Goal: Use online tool/utility: Utilize a website feature to perform a specific function

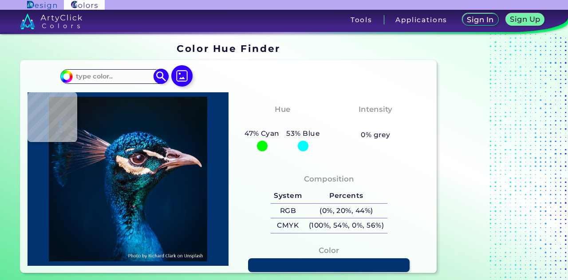
type input "#002245"
type input "#05394d"
type input "#05394D"
type input "#0a1821"
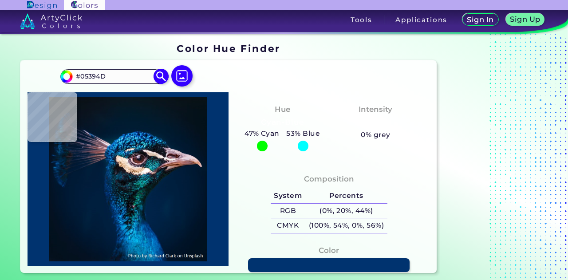
type input "#0A1821"
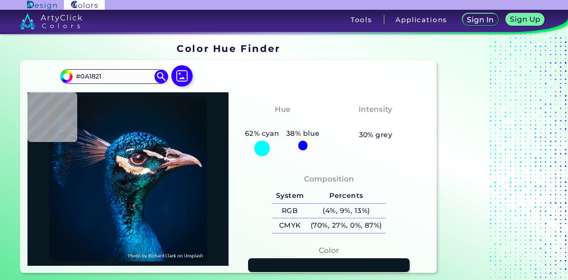
type input "#011b2a"
type input "#011B2A"
type input "#011b32"
type input "#011B32"
type input "#001e36"
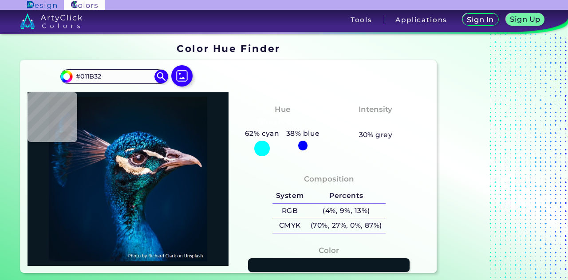
type input "#001E36"
type input "#003c6c"
type input "#003C6C"
type input "#39b4eb"
type input "#39B4EB"
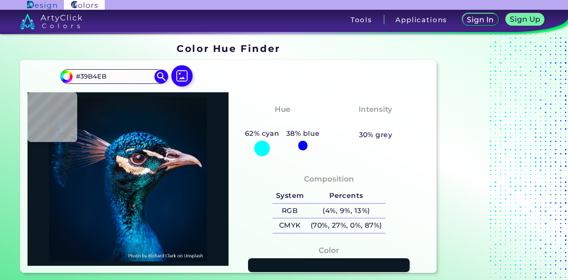
type input "#0d87d7"
type input "#0D87D7"
type input "#6dd4f9"
type input "#6DD4F9"
type input "#2082ba"
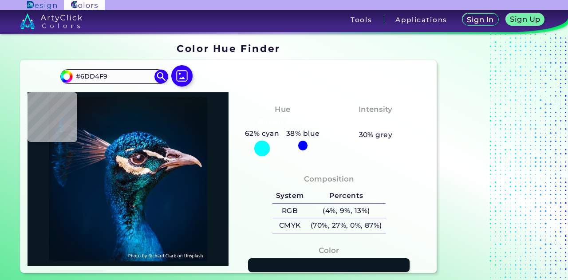
type input "#2082BA"
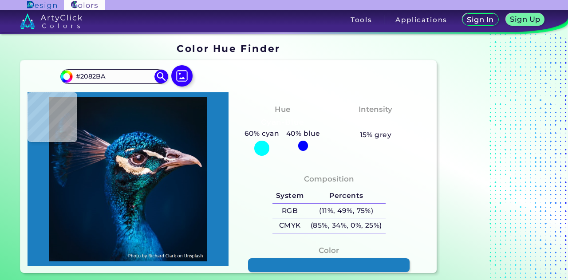
type input "#1c7ec0"
type input "#1C7EC0"
type input "#00467c"
type input "#00467C"
type input "#002452"
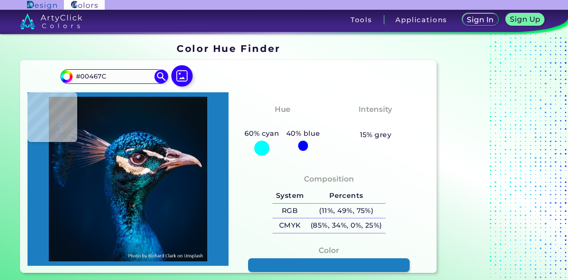
type input "#002452"
type input "#22648b"
type input "#22648B"
type input "#225877"
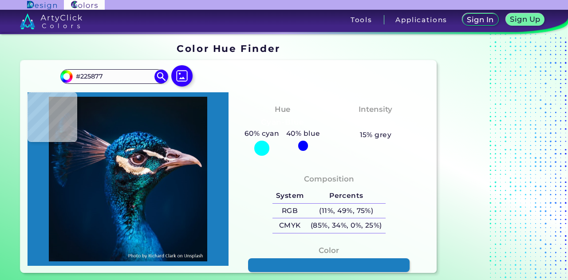
type input "#0a1f34"
type input "#0A1F34"
type input "#05244b"
type input "#05244B"
type input "#205f94"
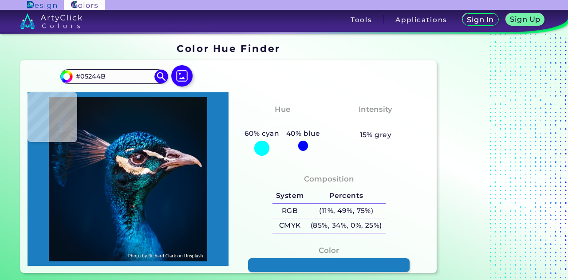
type input "#205F94"
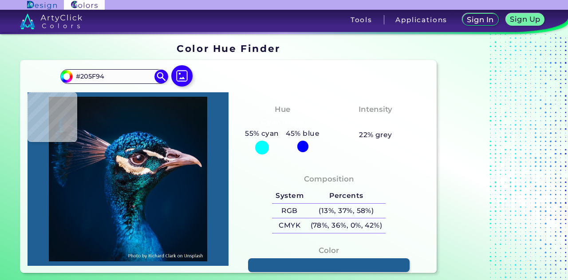
type input "#042645"
type input "#042e52"
type input "#042E52"
type input "#28adc4"
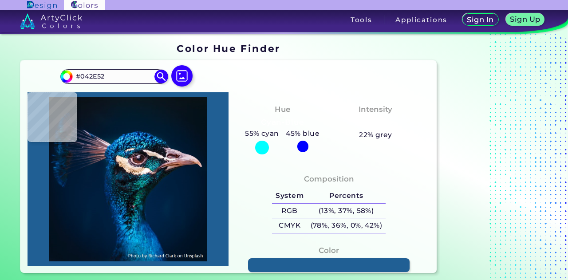
type input "#28ADC4"
type input "#43cbef"
type input "#43CBEF"
type input "#003d70"
type input "#003D70"
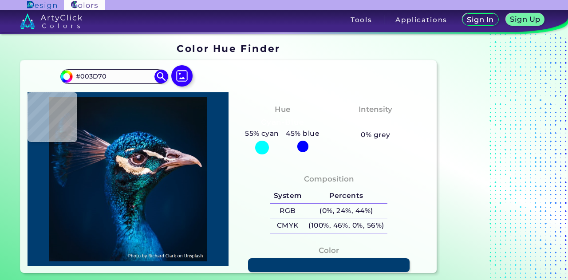
type input "#004073"
type input "#287bac"
type input "#287BAC"
type input "#004e7a"
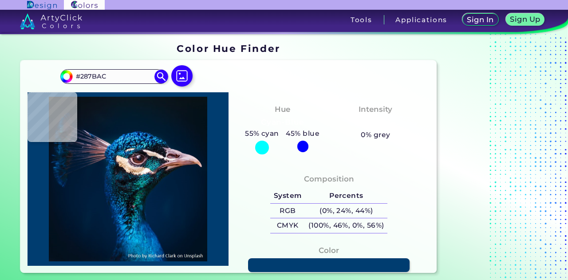
type input "#004E7A"
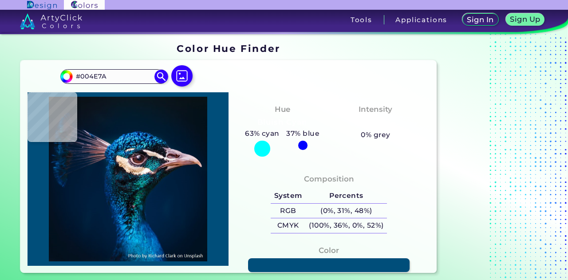
type input "#37badf"
type input "#37BADF"
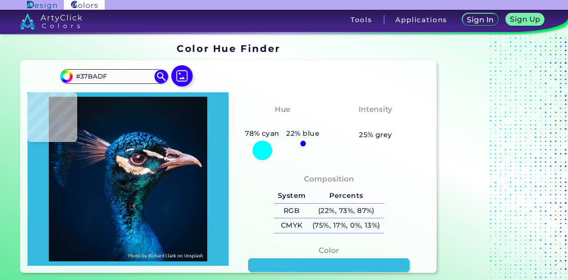
type input "#31bef1"
type input "#31BEF1"
type input "#0b5892"
type input "#0B5892"
type input "#011227"
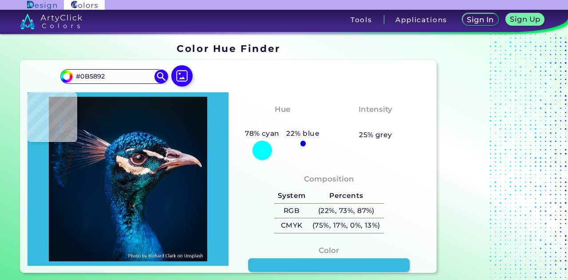
type input "#011227"
type input "#011d3f"
type input "#011D3F"
type input "#00376c"
type input "#00376C"
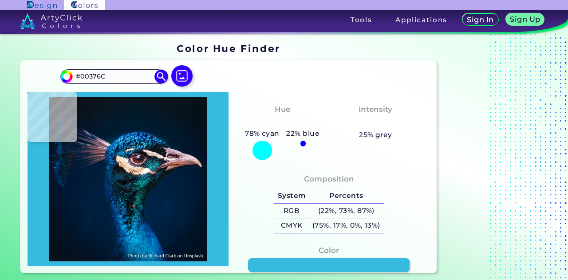
type input "#156ea5"
type input "#156EA5"
type input "#3abde2"
type input "#3ABDE2"
type input "#32b5e4"
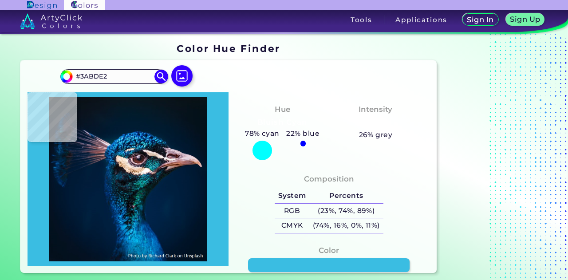
type input "#32B5E4"
type input "#2aaae9"
type input "#2AAAE9"
type input "#229de8"
type input "#229DE8"
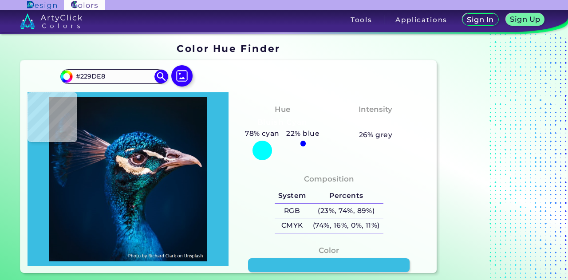
type input "#1d87d5"
type input "#1D87D5"
type input "#0465b1"
type input "#0465B1"
type input "#2077ca"
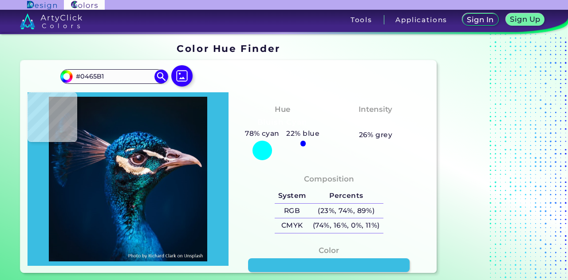
type input "#2077CA"
type input "#0056a9"
type input "#0056A9"
type input "#005aa6"
type input "#005AA6"
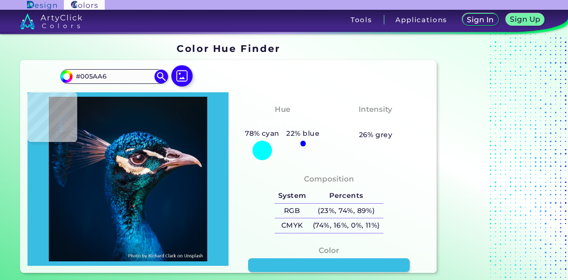
type input "#004096"
type input "#032853"
type input "#001e34"
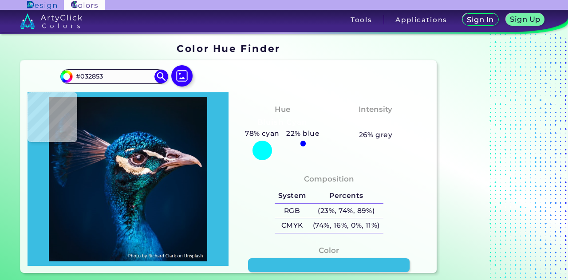
type input "#001E34"
type input "#001c32"
type input "#001C32"
type input "#001c31"
type input "#001C31"
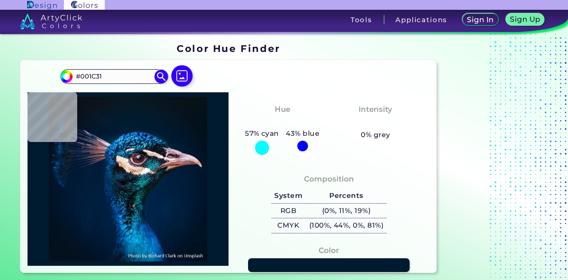
type input "#001b30"
type input "#001B30"
type input "#001b2e"
type input "#001B2E"
type input "#001b2c"
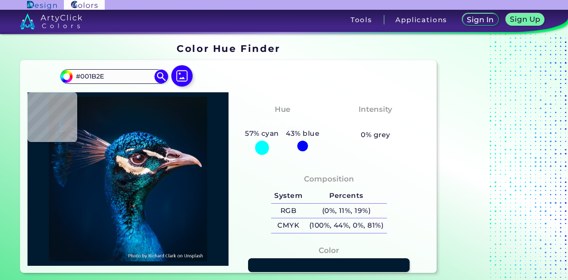
type input "#001B2C"
type input "#011b2c"
type input "#011B2C"
type input "#021c2d"
type input "#021C2D"
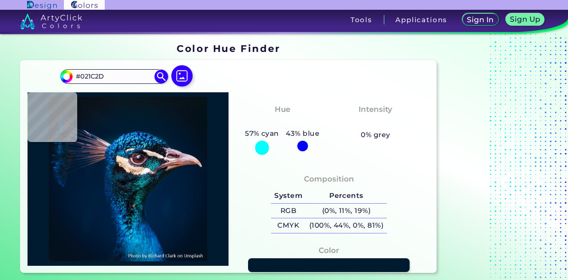
type input "#041a27"
type input "#041A27"
type input "#061927"
type input "#071925"
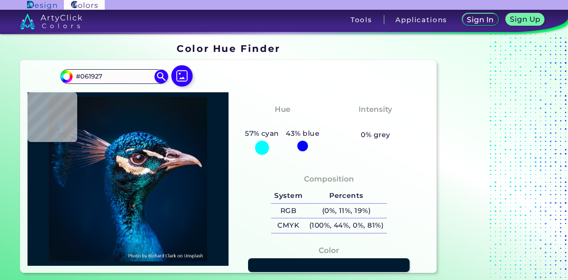
type input "#071925"
type input "#071923"
type input "#081823"
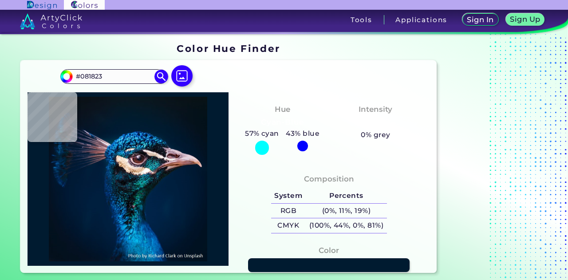
type input "#0a1823"
type input "#0A1823"
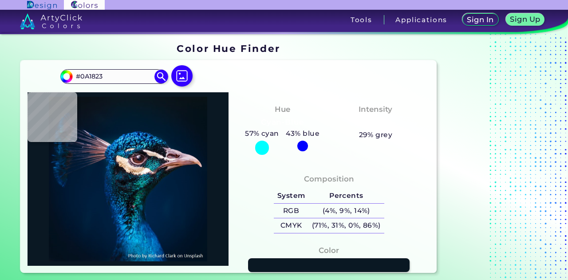
type input "#091722"
type input "#091622"
type input "#091721"
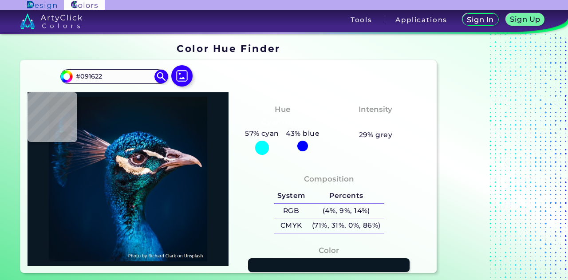
type input "#091721"
type input "#0a171f"
type input "#0A171F"
type input "#0b1820"
type input "#0B1820"
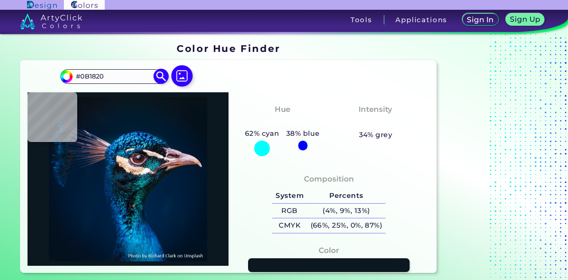
click at [142, 75] on input "#0B1820" at bounding box center [114, 77] width 83 height 12
